Goal: Check status: Check status

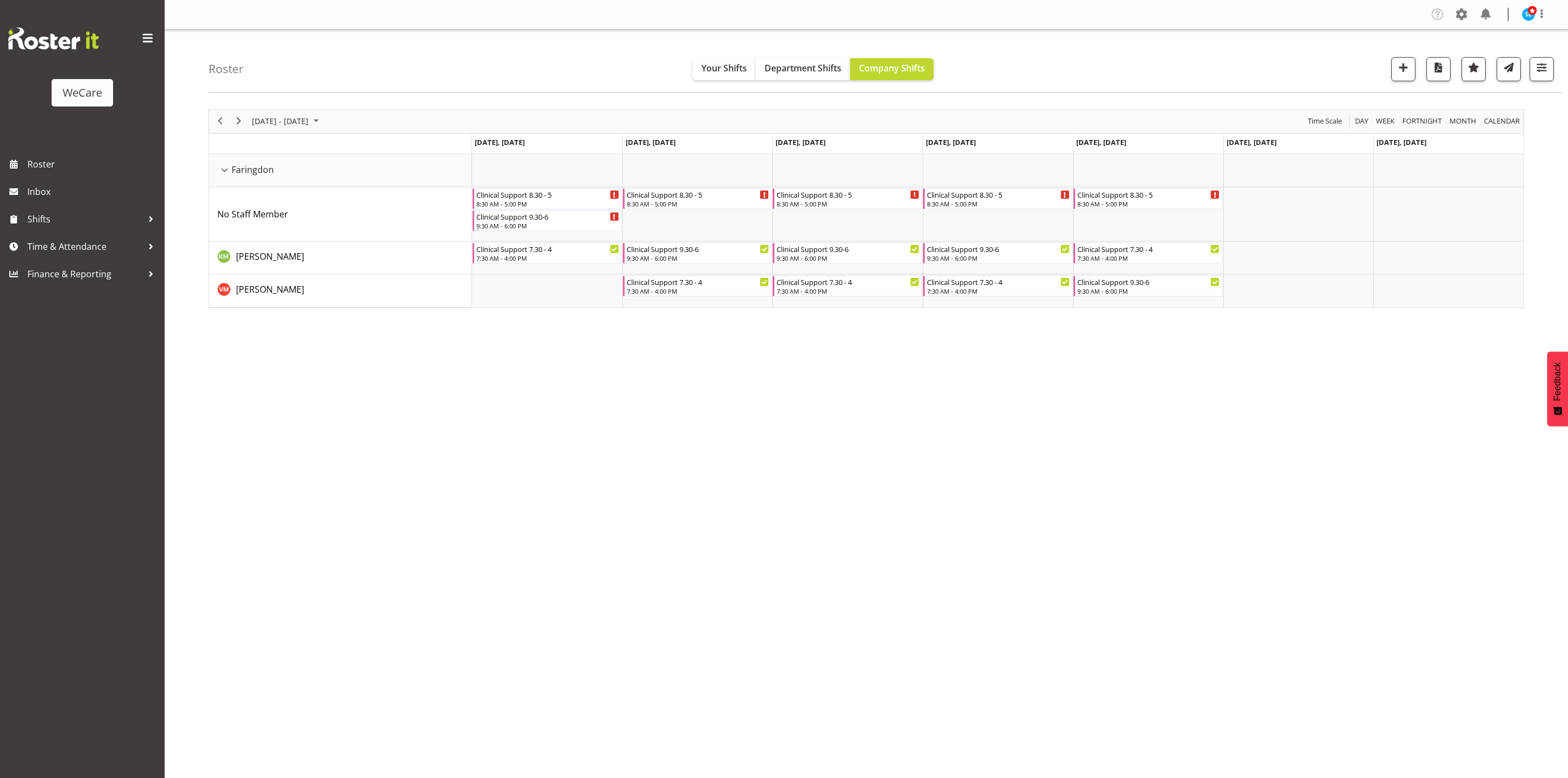
select select "location"
drag, startPoint x: 1552, startPoint y: 47, endPoint x: 1537, endPoint y: 68, distance: 25.8
click at [1549, 53] on div "Roster Your Shifts Department Shifts Company Shifts 1 Locations Clear Business …" at bounding box center [886, 61] width 1354 height 63
click at [1537, 68] on span "button" at bounding box center [1541, 67] width 14 height 14
click at [1472, 141] on span "1 Departments" at bounding box center [1475, 136] width 70 height 13
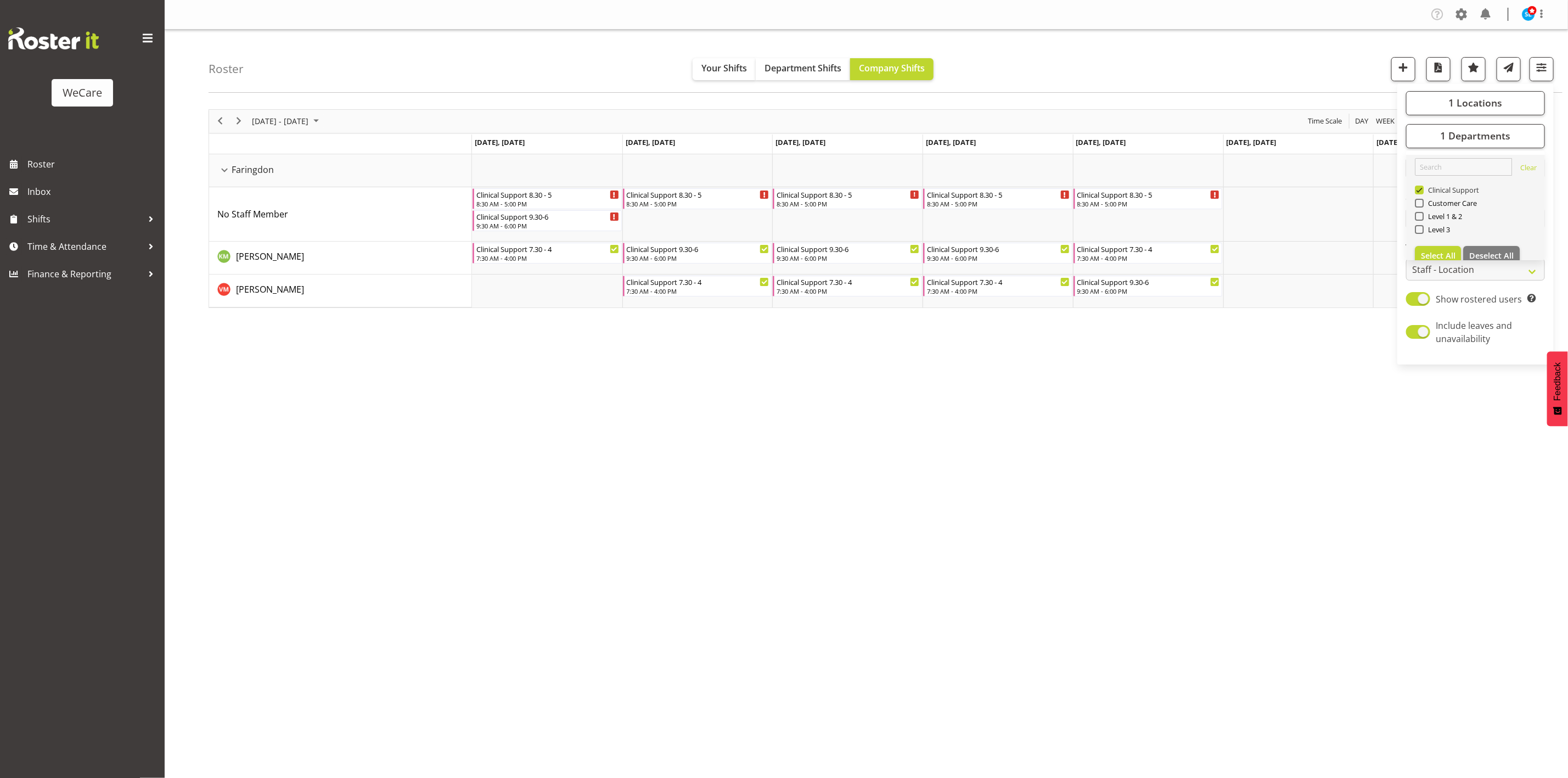
click at [1420, 192] on span at bounding box center [1419, 190] width 9 height 9
click at [1420, 192] on input "Clinical Support" at bounding box center [1418, 190] width 7 height 7
checkbox input "false"
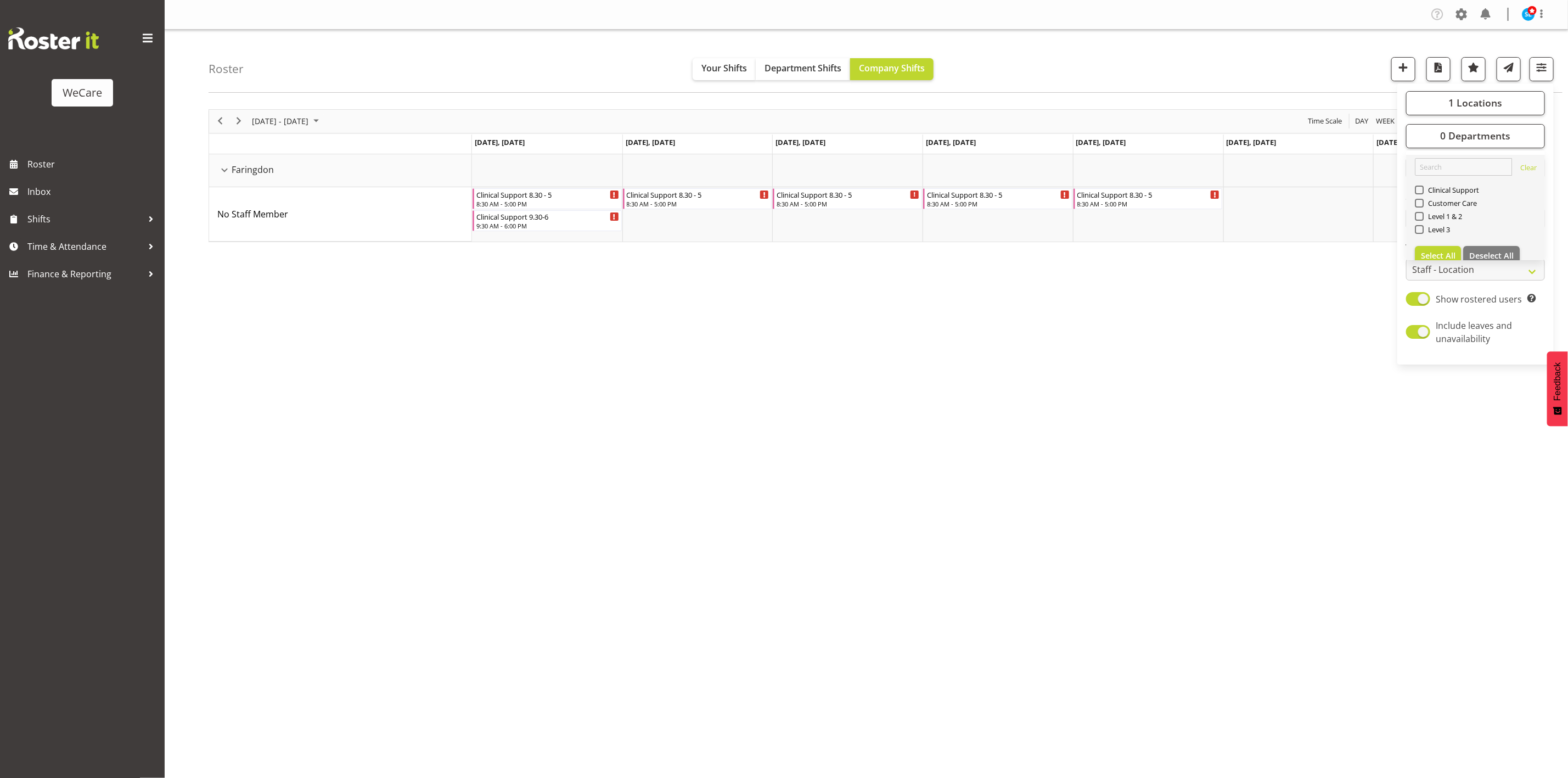
click at [1418, 234] on div "Level 3" at bounding box center [1475, 231] width 122 height 13
click at [1420, 230] on span at bounding box center [1419, 230] width 9 height 9
click at [1420, 230] on input "Level 3" at bounding box center [1418, 230] width 7 height 7
checkbox input "true"
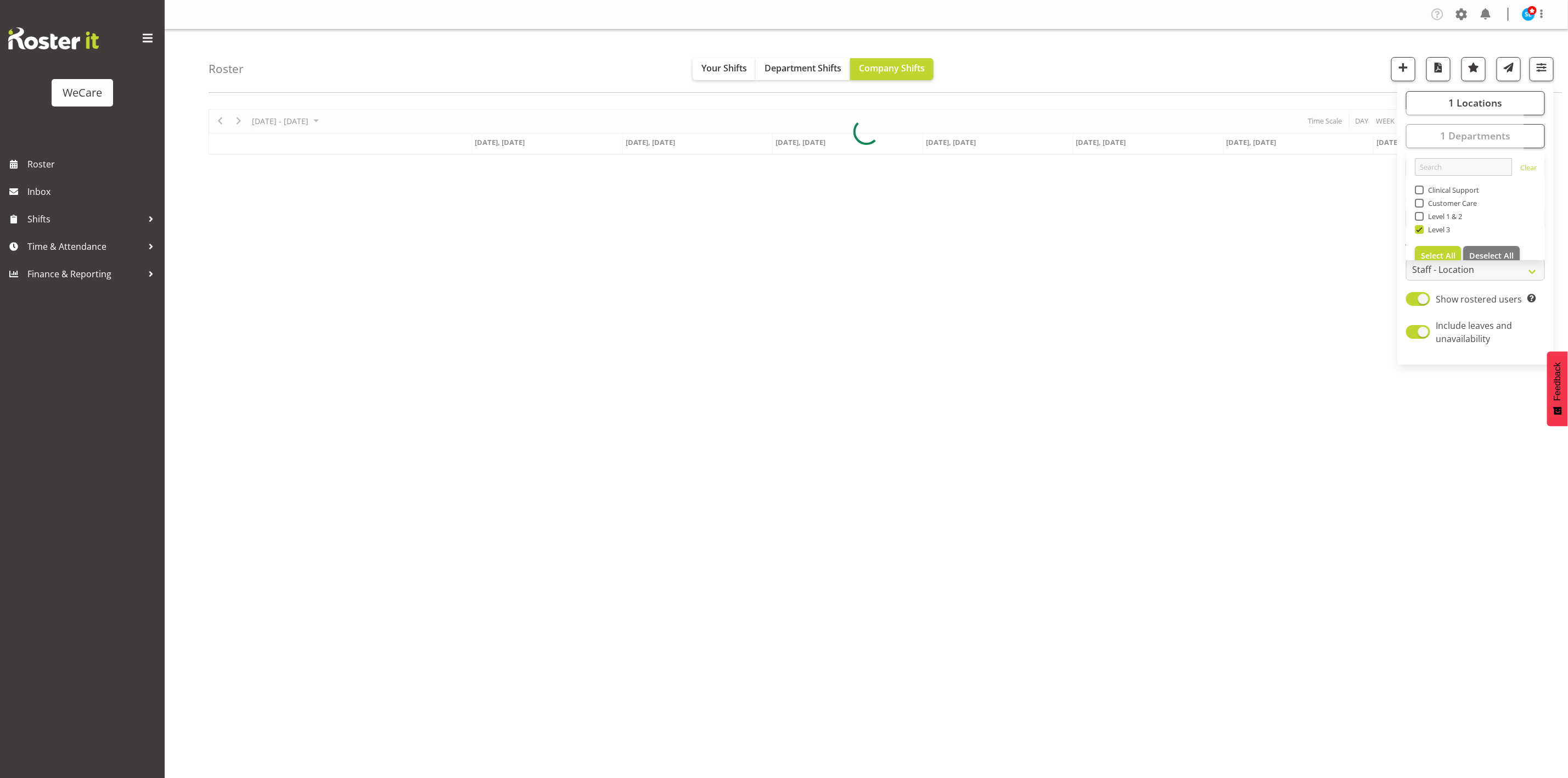
click at [1255, 41] on div "Roster Your Shifts Department Shifts Company Shifts 1 Locations Clear Business …" at bounding box center [886, 61] width 1354 height 63
click at [1541, 72] on span "button" at bounding box center [1541, 67] width 14 height 14
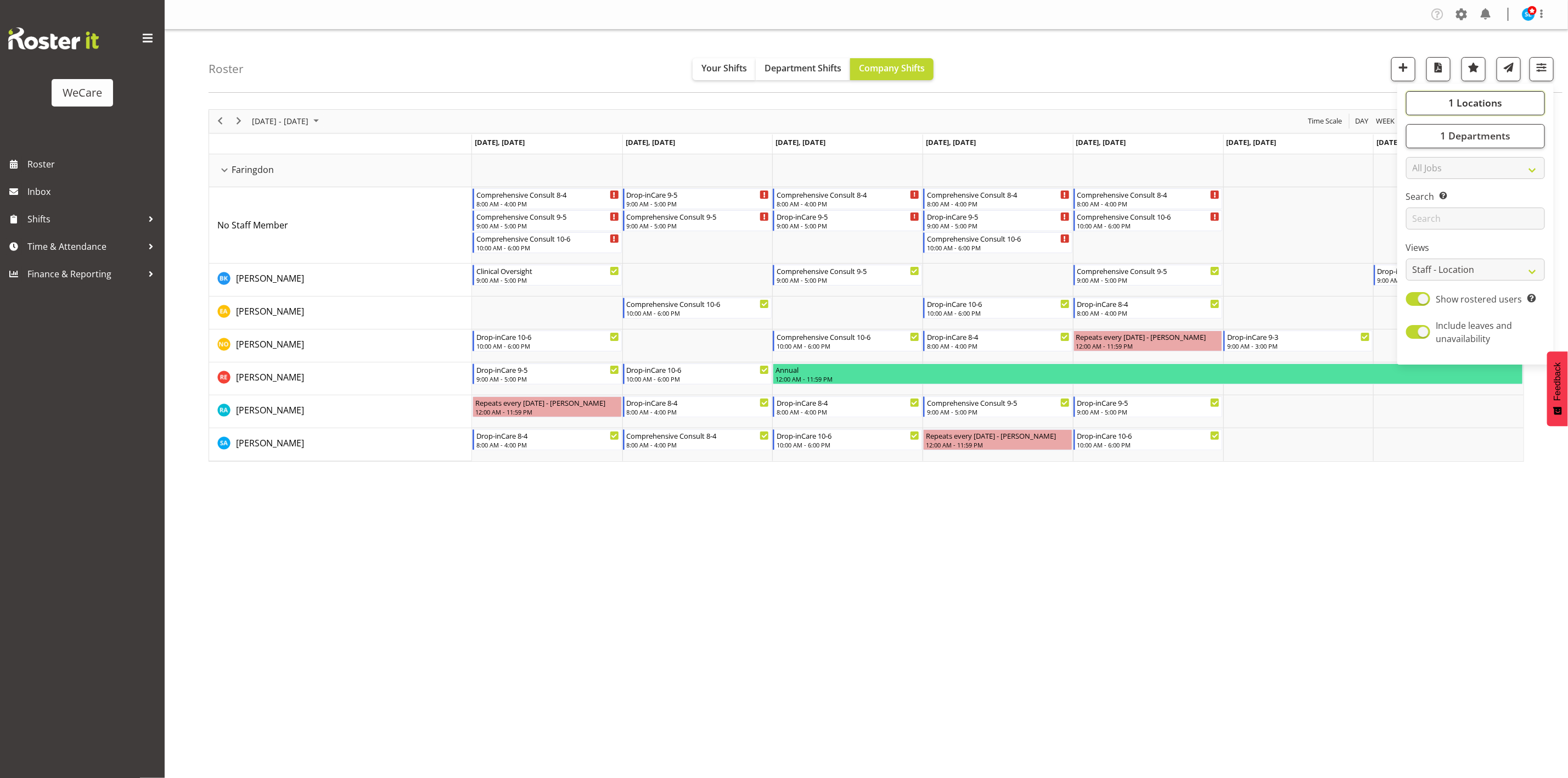
click at [1464, 100] on span "1 Locations" at bounding box center [1475, 103] width 54 height 13
click at [1273, 59] on div "Roster Your Shifts Department Shifts Company Shifts 1 Locations Clear Business …" at bounding box center [886, 61] width 1354 height 63
click at [618, 616] on div "Company Settings Roles & Skills Tasks Jobs Employees Locations & Departments Ac…" at bounding box center [866, 389] width 1404 height 778
click at [283, 127] on span "[DATE] - [DATE]" at bounding box center [280, 121] width 58 height 14
click at [365, 149] on span "next month" at bounding box center [368, 149] width 19 height 19
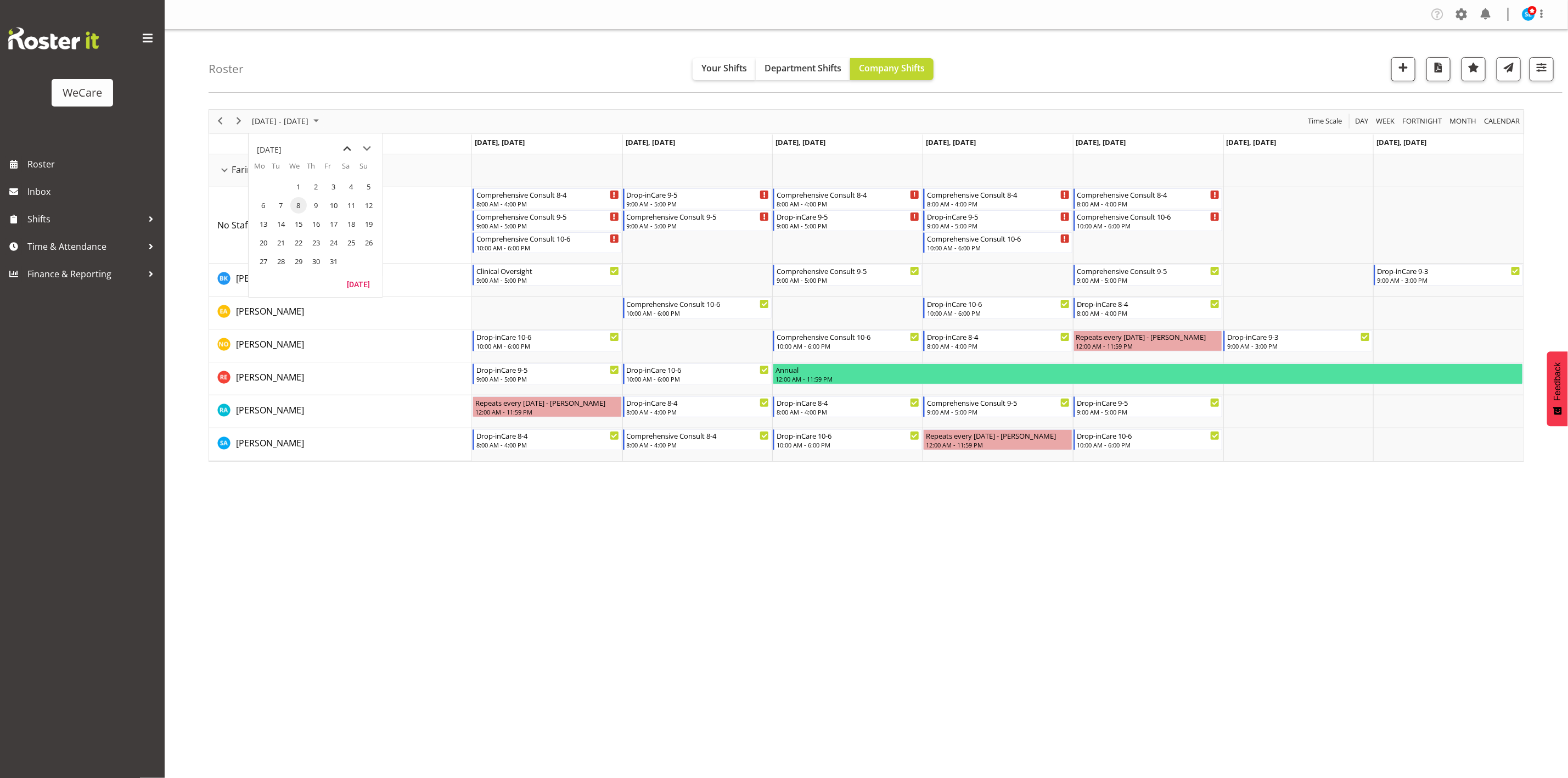
click at [344, 148] on span "previous month" at bounding box center [348, 149] width 19 height 19
click at [321, 203] on span "11" at bounding box center [316, 205] width 16 height 16
click at [290, 121] on span "[DATE] - [DATE]" at bounding box center [280, 121] width 58 height 14
click at [374, 150] on span "next month" at bounding box center [368, 149] width 19 height 19
click at [320, 209] on span "9" at bounding box center [316, 205] width 16 height 16
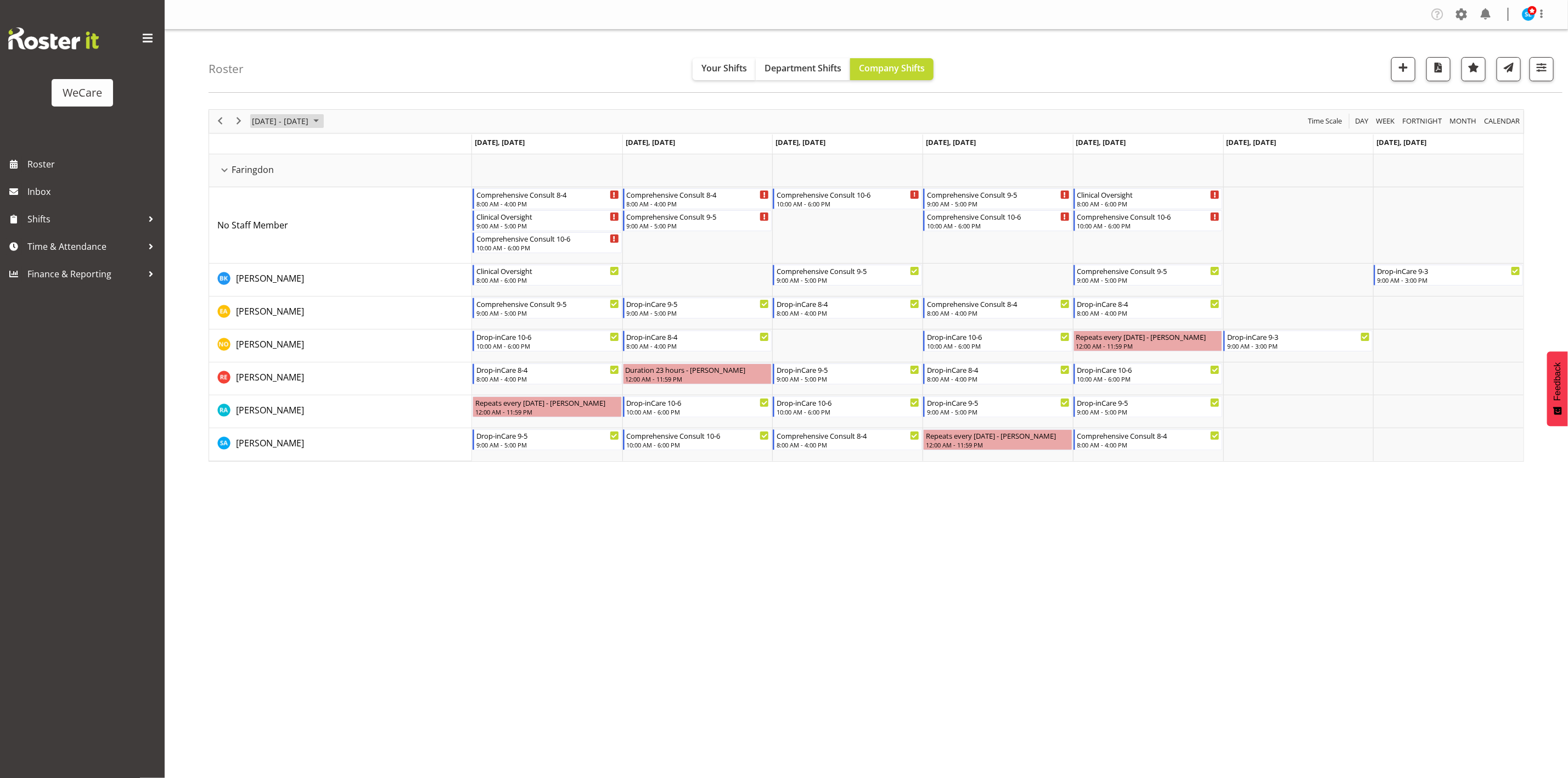
click at [305, 122] on span "[DATE] - [DATE]" at bounding box center [280, 121] width 58 height 14
click at [316, 187] on span "2" at bounding box center [316, 186] width 16 height 16
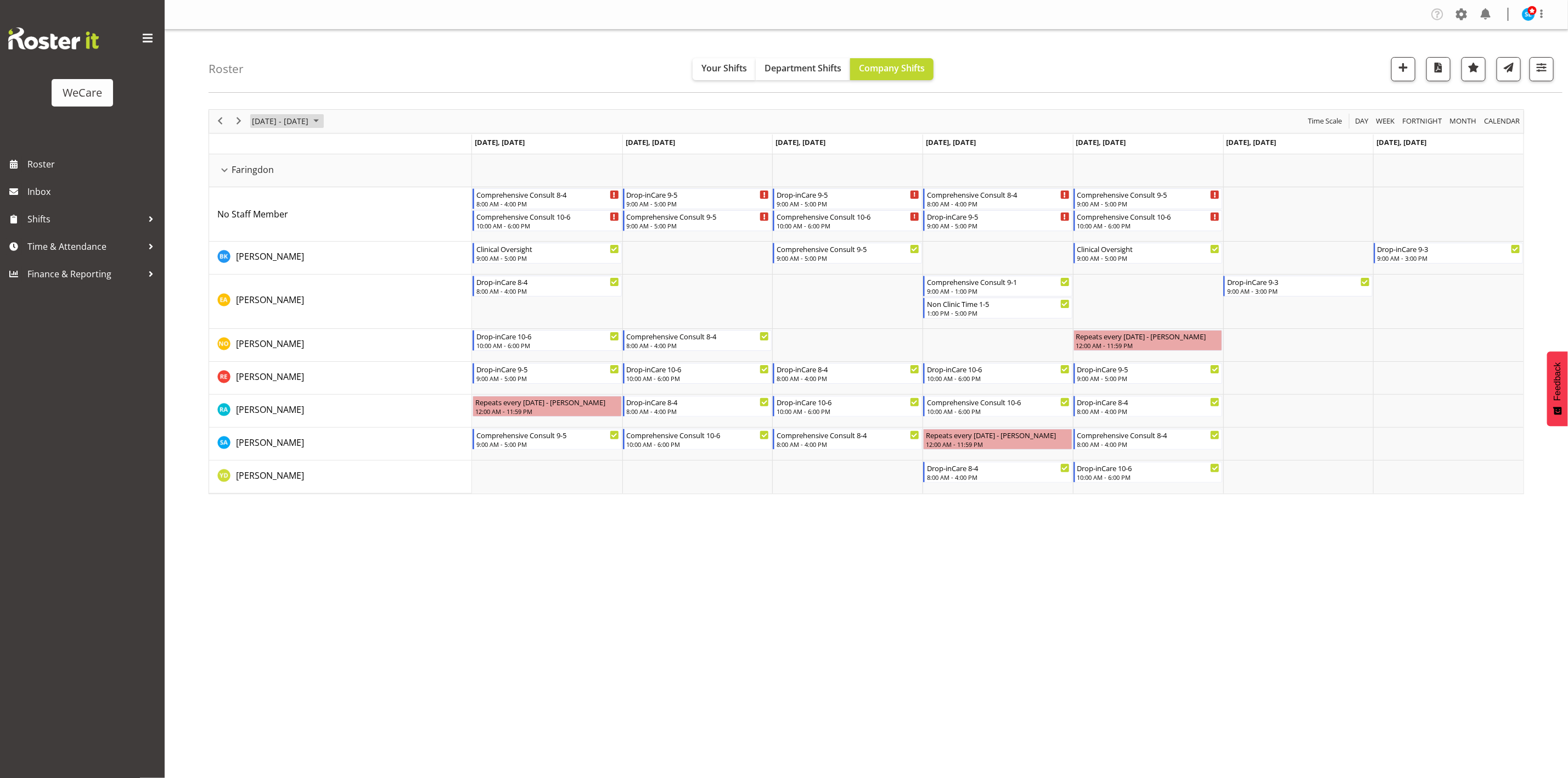
click at [283, 119] on span "[DATE] - [DATE]" at bounding box center [280, 121] width 58 height 14
click at [315, 209] on span "9" at bounding box center [316, 205] width 16 height 16
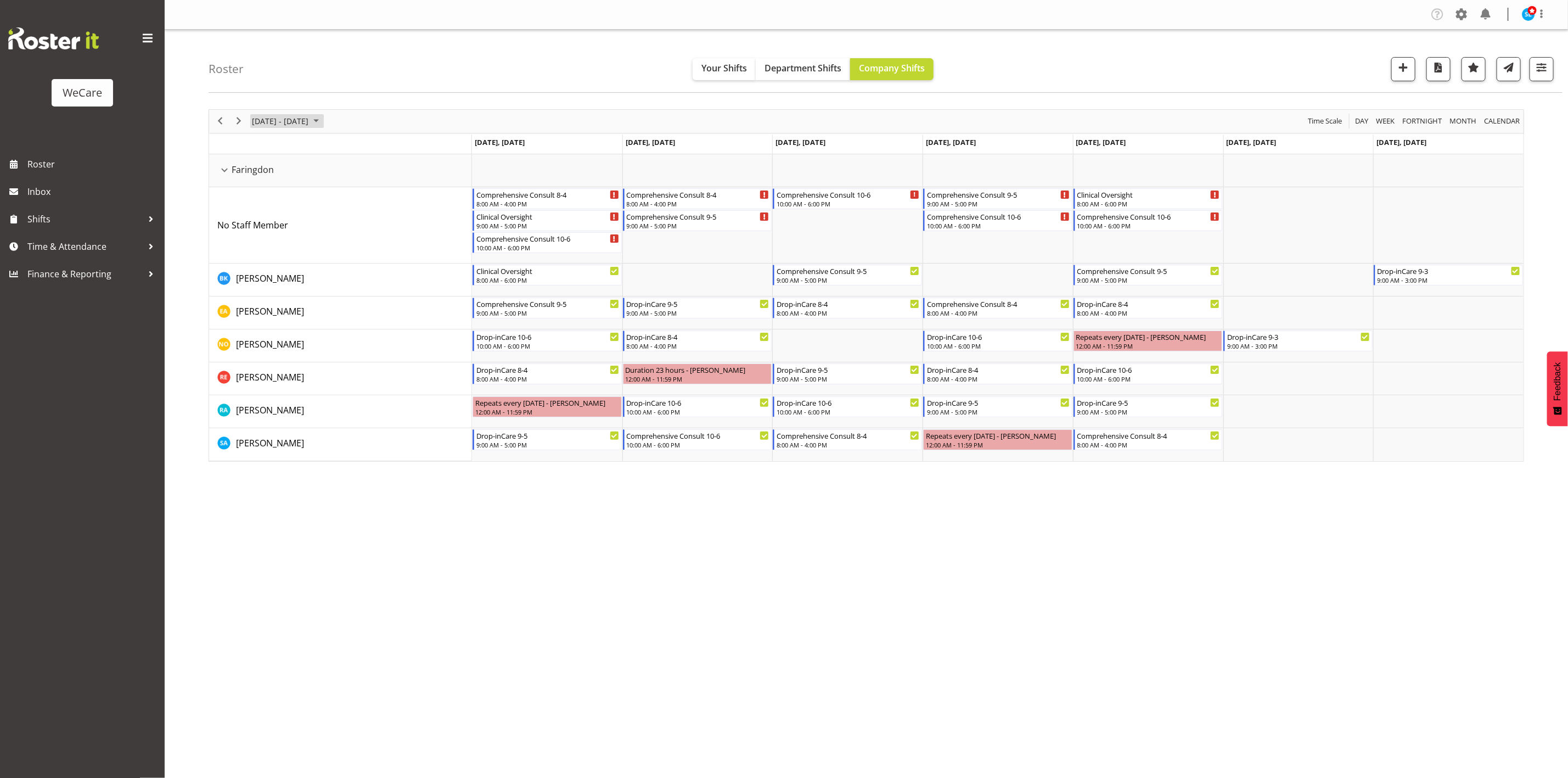
click at [272, 127] on span "[DATE] - [DATE]" at bounding box center [280, 121] width 58 height 14
click at [312, 222] on span "16" at bounding box center [316, 223] width 16 height 16
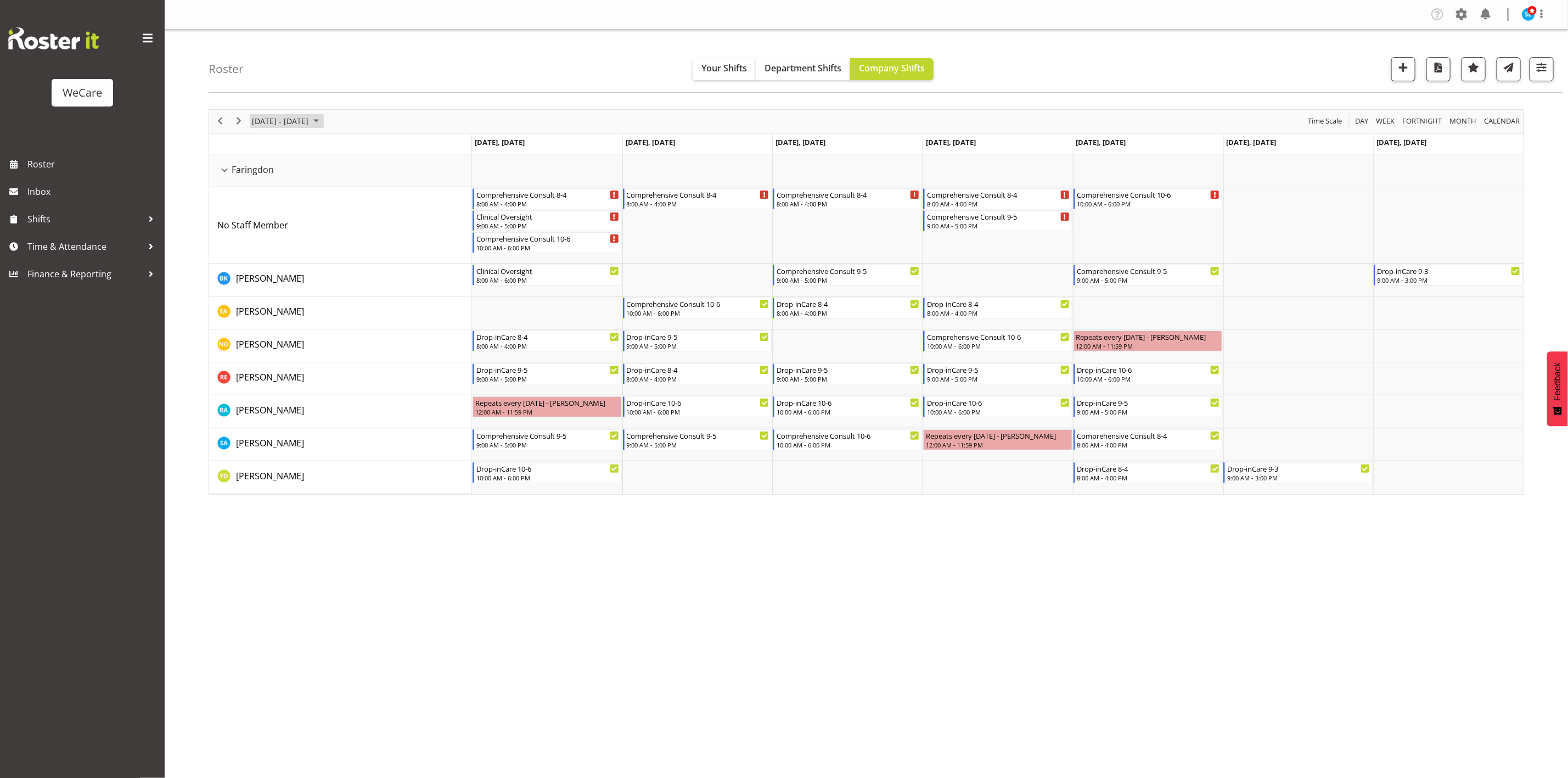
click at [288, 125] on span "[DATE] - [DATE]" at bounding box center [280, 121] width 58 height 14
click at [309, 239] on span "23" at bounding box center [316, 242] width 16 height 16
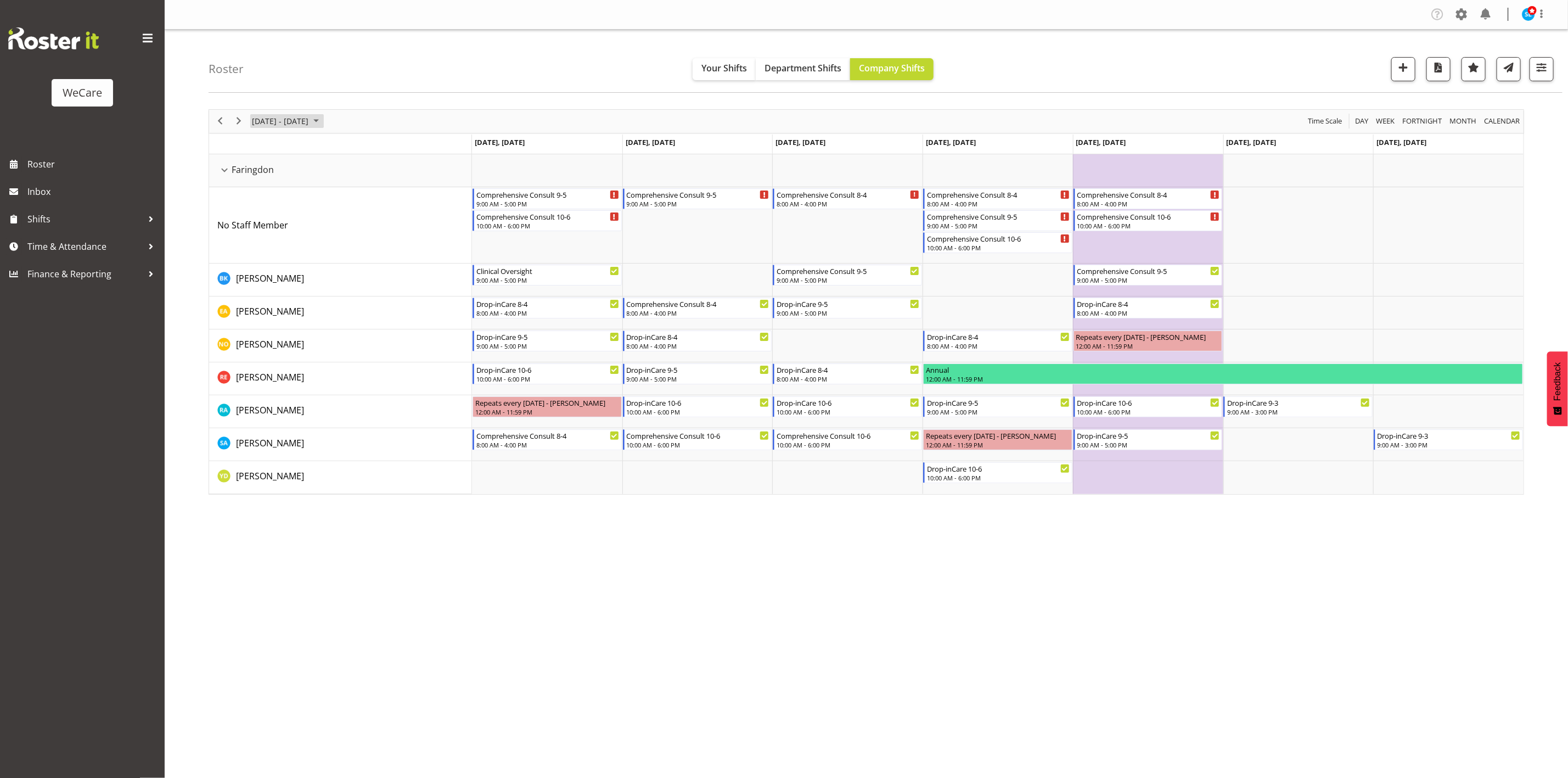
click at [310, 127] on span "[DATE] - [DATE]" at bounding box center [280, 121] width 58 height 14
click at [316, 262] on span "30" at bounding box center [316, 261] width 16 height 16
